Goal: Check status: Check status

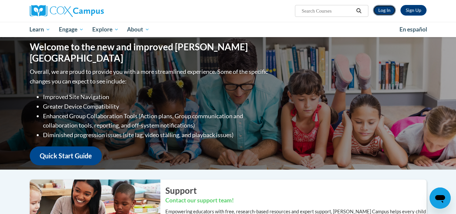
click at [379, 10] on link "Log In" at bounding box center [384, 10] width 23 height 11
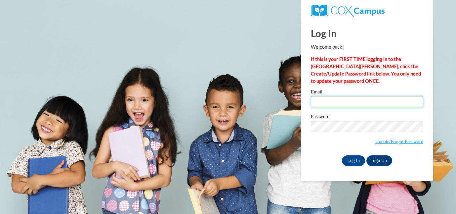
click at [354, 104] on input "Email" at bounding box center [367, 101] width 113 height 11
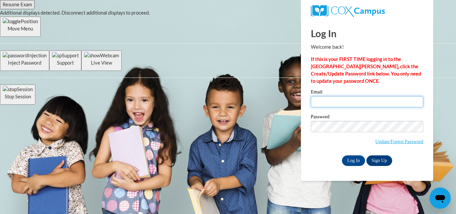
type input "mhuber42@ivytech.edu"
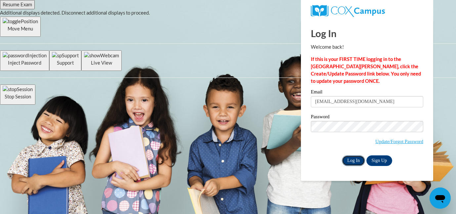
click at [355, 162] on input "Log In" at bounding box center [353, 160] width 23 height 11
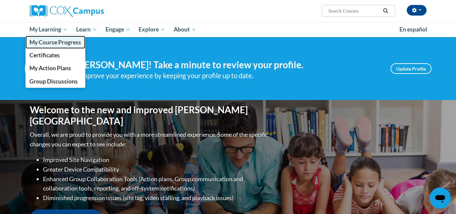
click at [58, 44] on span "My Course Progress" at bounding box center [55, 42] width 52 height 7
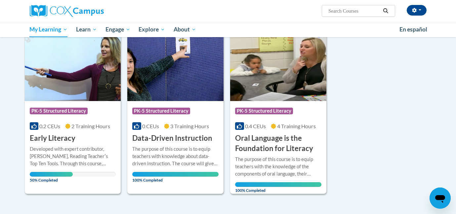
scroll to position [98, 0]
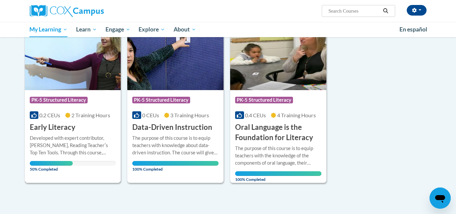
click at [74, 133] on div "More Info Open Developed with expert contributor, [PERSON_NAME], Reading Teache…" at bounding box center [73, 151] width 96 height 38
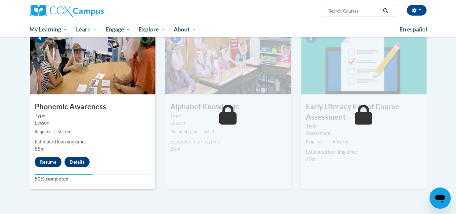
scroll to position [341, 0]
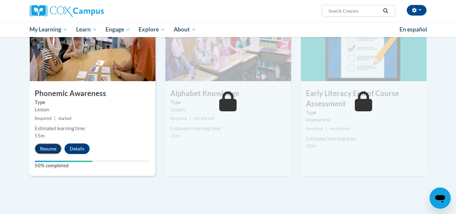
click at [50, 149] on button "Resume" at bounding box center [48, 148] width 27 height 11
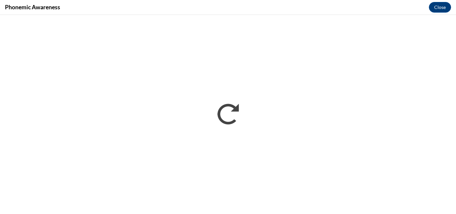
scroll to position [0, 0]
